Goal: Use online tool/utility: Utilize a website feature to perform a specific function

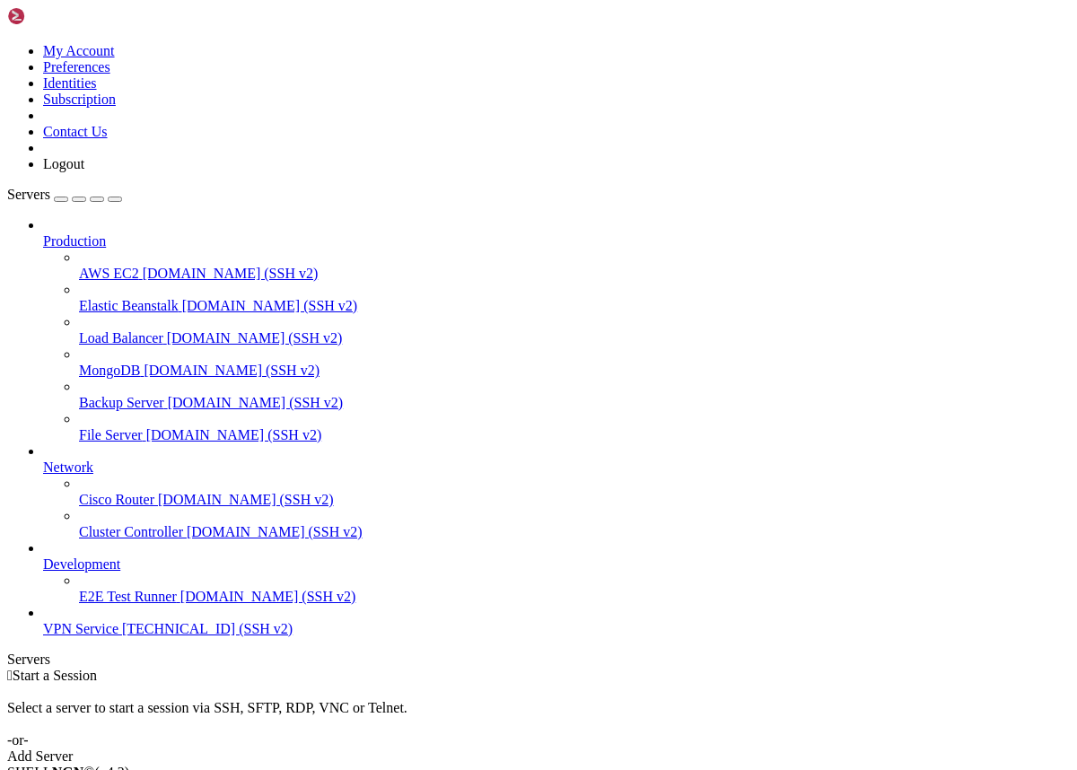
click at [99, 637] on span "VPN Service" at bounding box center [80, 628] width 75 height 15
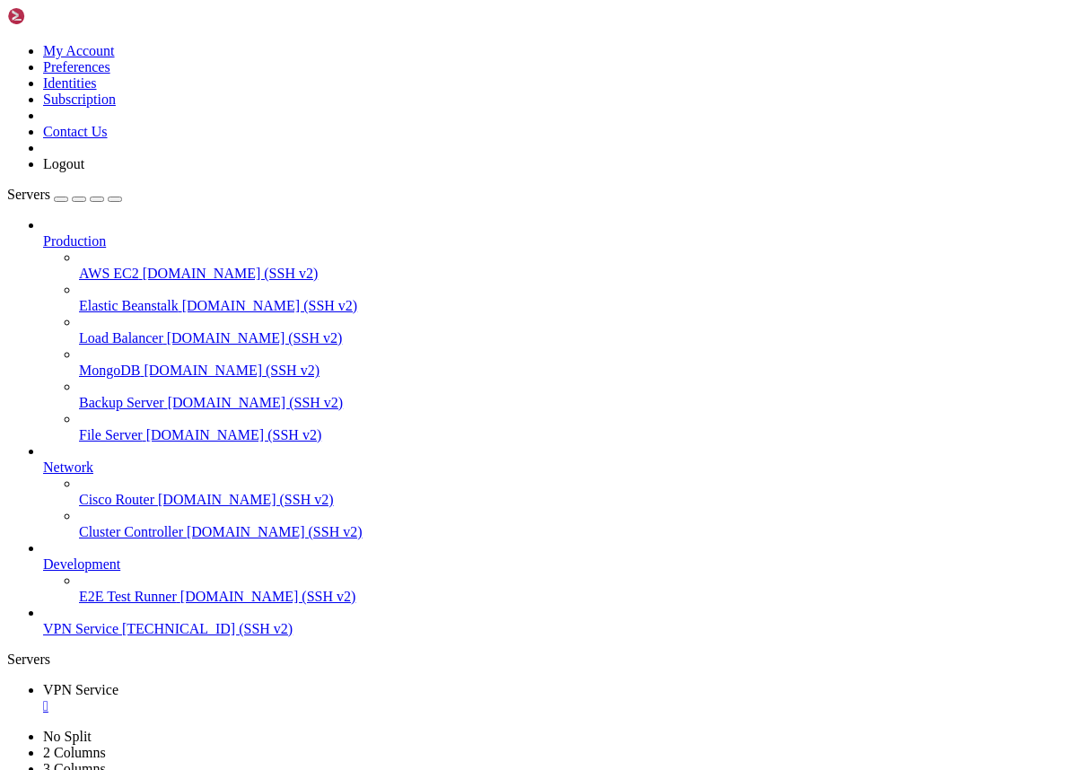
drag, startPoint x: 575, startPoint y: 1422, endPoint x: 135, endPoint y: 1413, distance: 440.0
copy x-row "sudo iptables -t nat -L POSTROUTING -n | grep MASQUERADE"
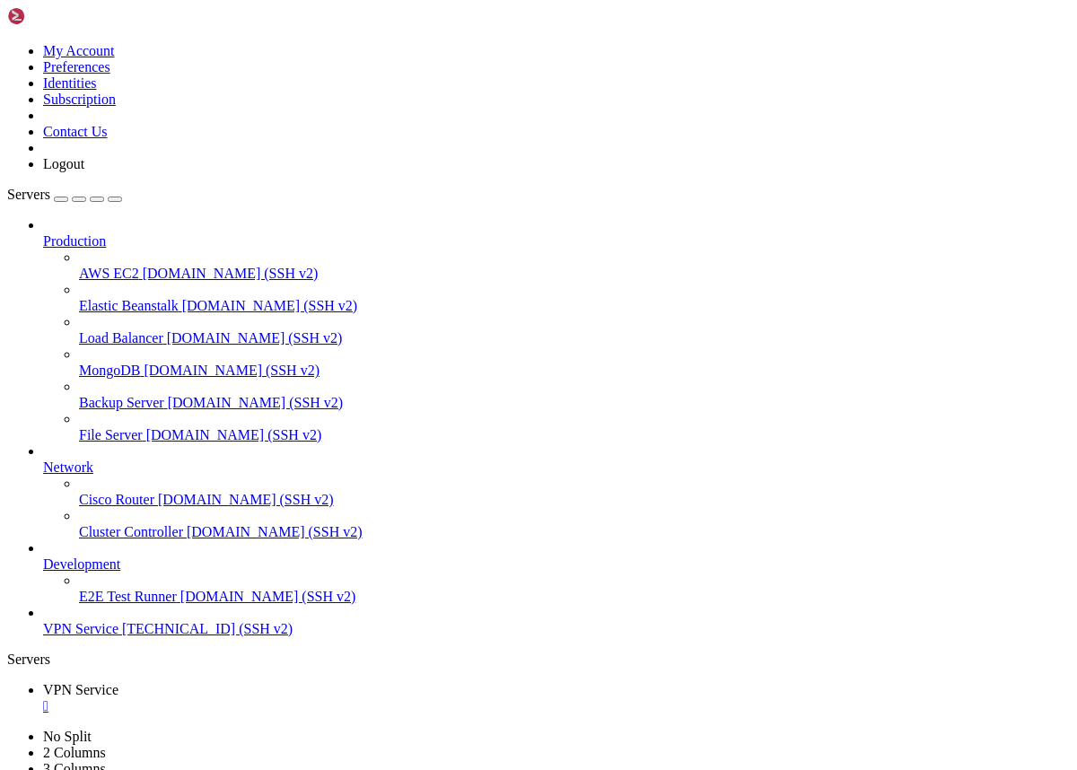
copy div "Last login: [DATE] from [TECHNICAL_ID] root@project:~# sudo iptables -t nat -L …"
drag, startPoint x: 166, startPoint y: 1516, endPoint x: 13, endPoint y: 1402, distance: 190.5
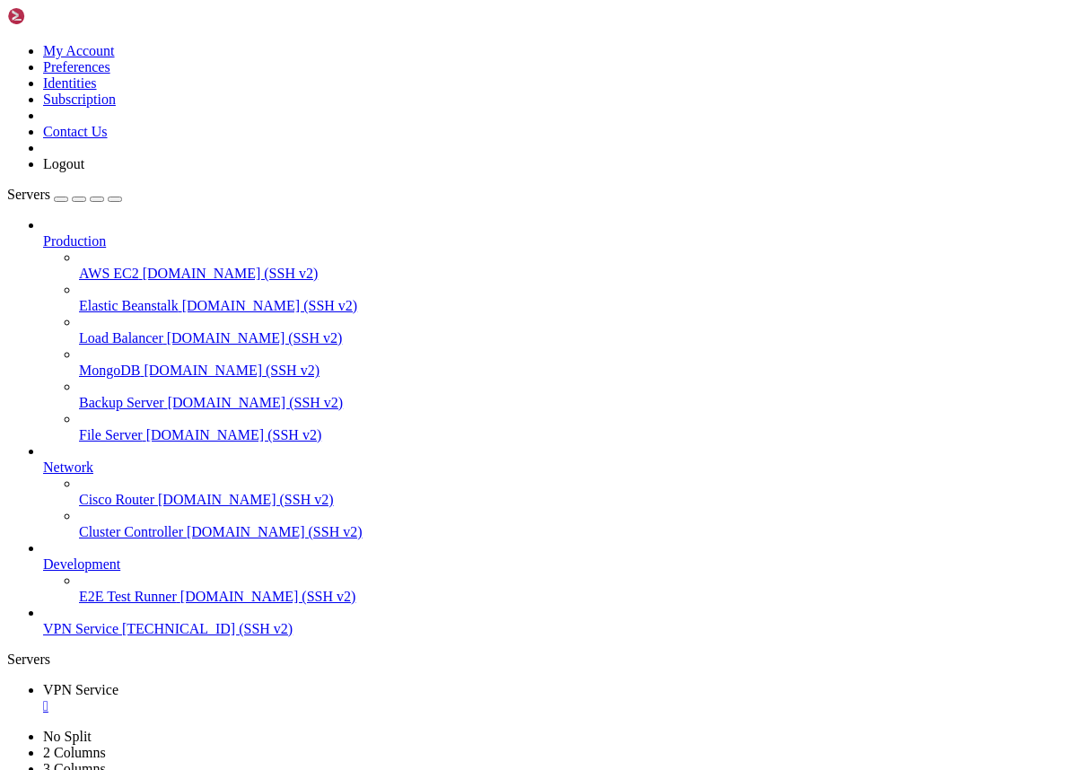
drag, startPoint x: 159, startPoint y: 1661, endPoint x: 62, endPoint y: 1481, distance: 204.9
drag, startPoint x: 373, startPoint y: 1729, endPoint x: 31, endPoint y: 1445, distance: 445.0
drag, startPoint x: 18, startPoint y: 1447, endPoint x: 216, endPoint y: 1642, distance: 278.1
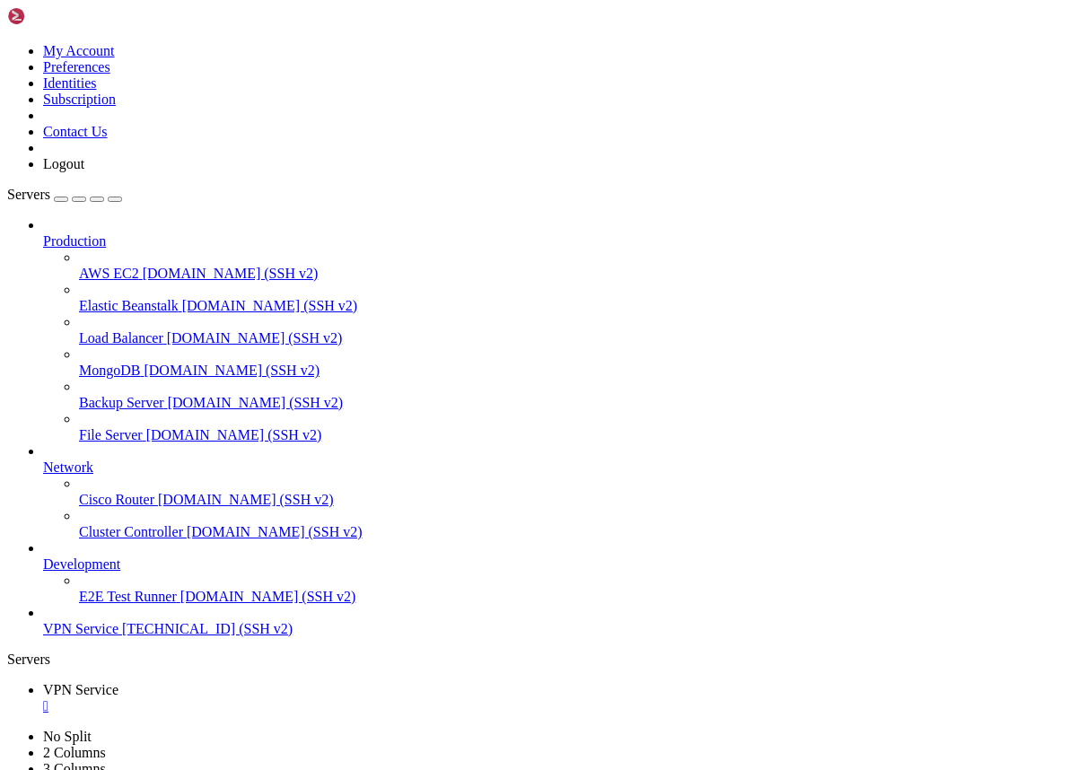
drag, startPoint x: 15, startPoint y: 1447, endPoint x: 214, endPoint y: 1646, distance: 280.6
copy div "root@project:~# sudo ss -tulpen | grep -E '443|8443' tcp LISTEN 0 511 [URL]: 84…"
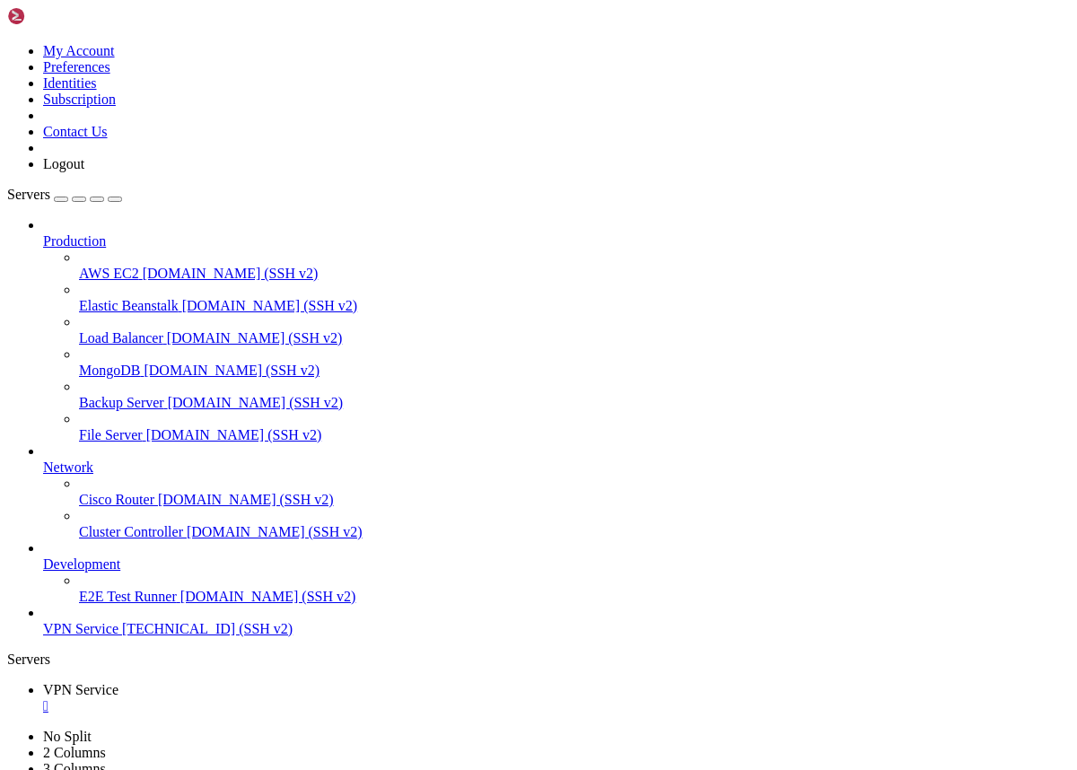
scroll to position [13, 0]
